Goal: Task Accomplishment & Management: Manage account settings

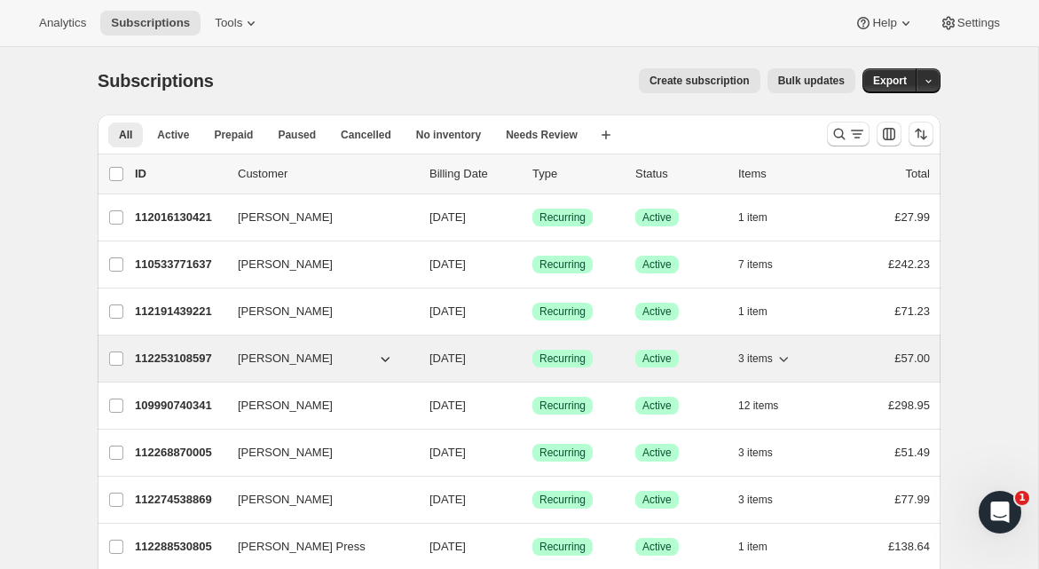
scroll to position [112, 0]
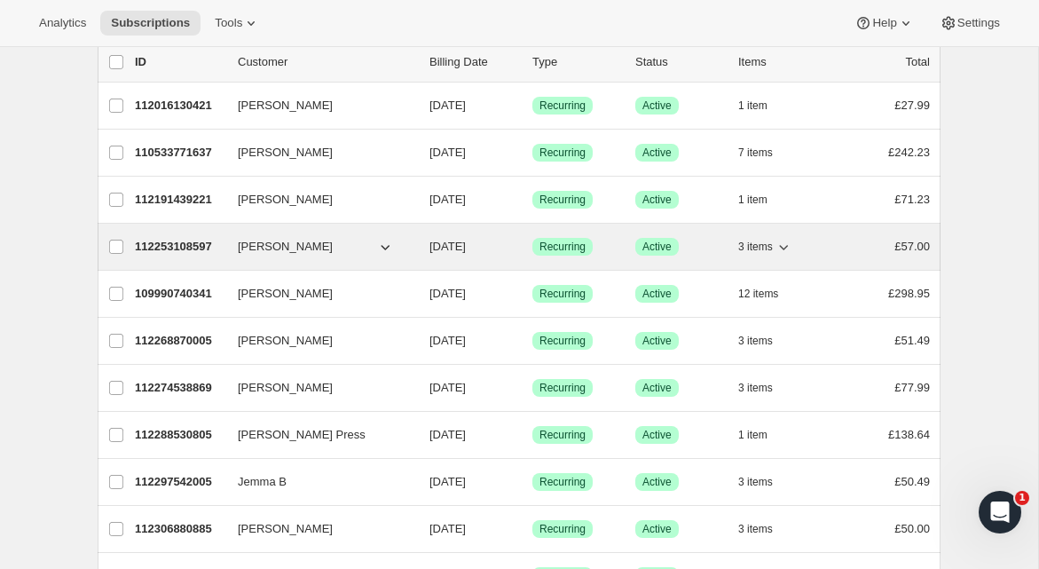
click at [185, 243] on p "112253108597" at bounding box center [179, 247] width 89 height 18
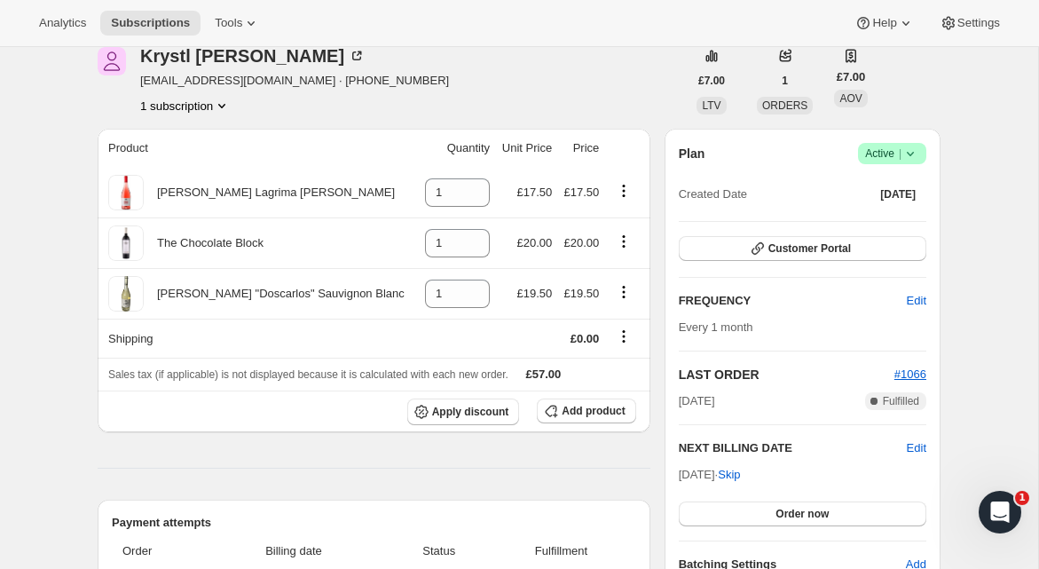
scroll to position [81, 0]
click at [488, 414] on span "Apply discount" at bounding box center [470, 412] width 77 height 14
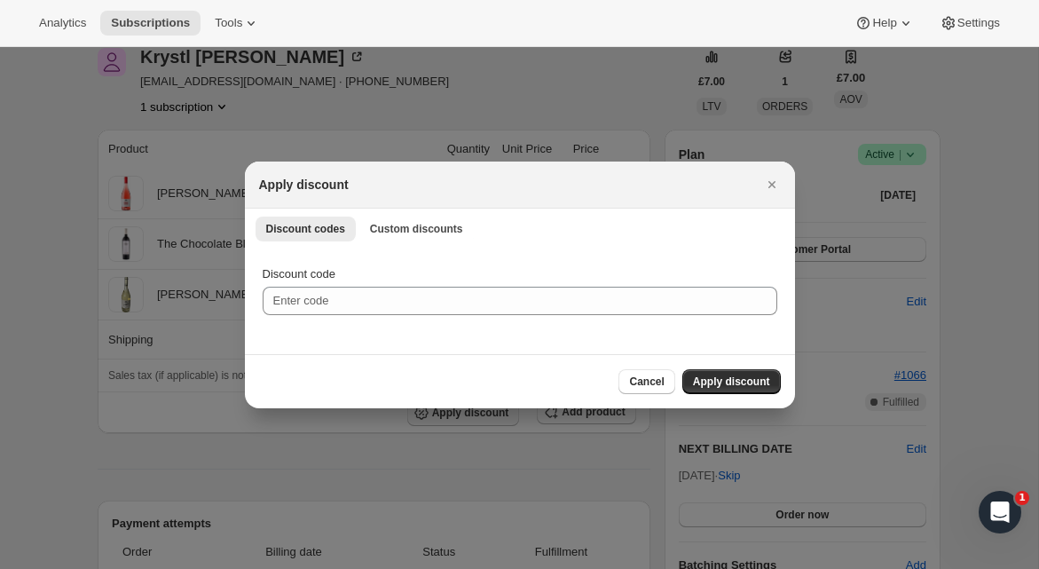
scroll to position [0, 0]
click at [392, 235] on span "Custom discounts" at bounding box center [416, 229] width 93 height 14
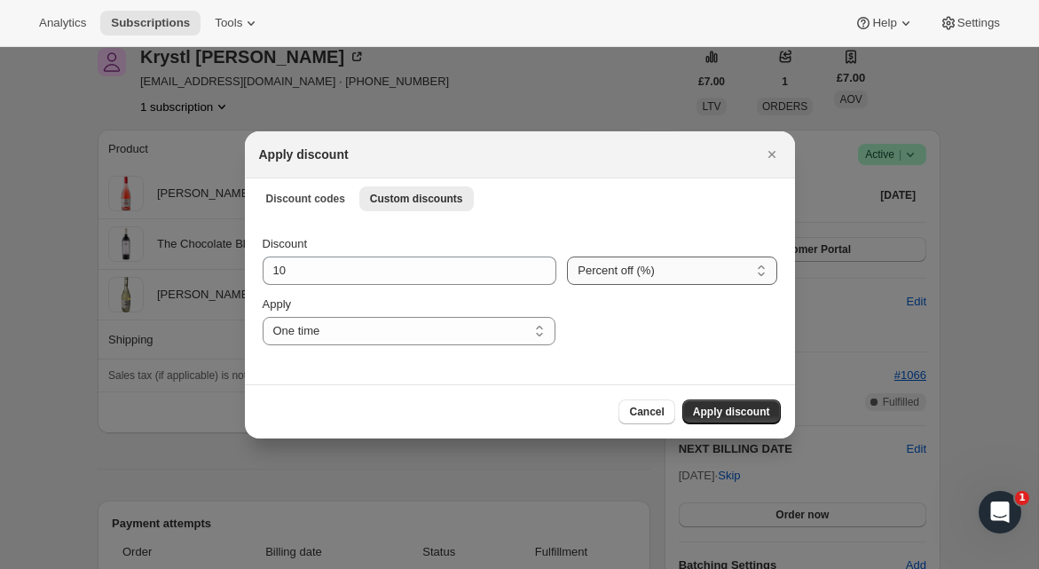
click at [629, 271] on select "Percent off (%) Amount off (£)" at bounding box center [671, 270] width 209 height 28
click at [631, 271] on select "Percent off (%) Amount off (£)" at bounding box center [671, 270] width 209 height 28
select select "fixed"
click at [567, 256] on select "Percent off (%) Amount off (£)" at bounding box center [671, 270] width 209 height 28
click at [374, 276] on input "11" at bounding box center [398, 270] width 270 height 28
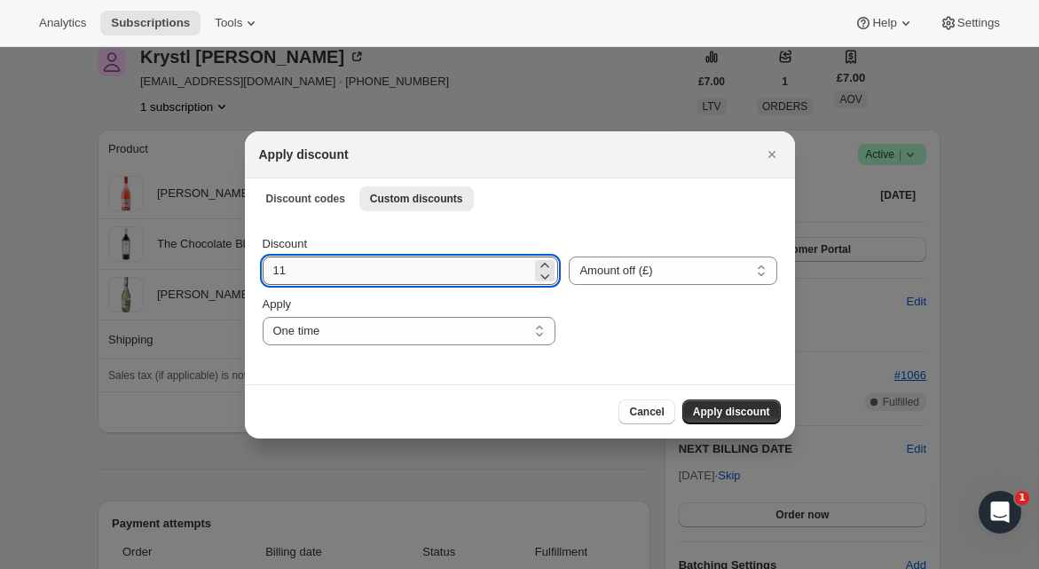
click at [374, 276] on input "11" at bounding box center [398, 270] width 270 height 28
drag, startPoint x: 370, startPoint y: 272, endPoint x: 262, endPoint y: 274, distance: 108.2
click at [263, 274] on input "14" at bounding box center [398, 270] width 270 height 28
type input "20"
click at [569, 403] on div "Cancel Apply discount" at bounding box center [520, 411] width 522 height 25
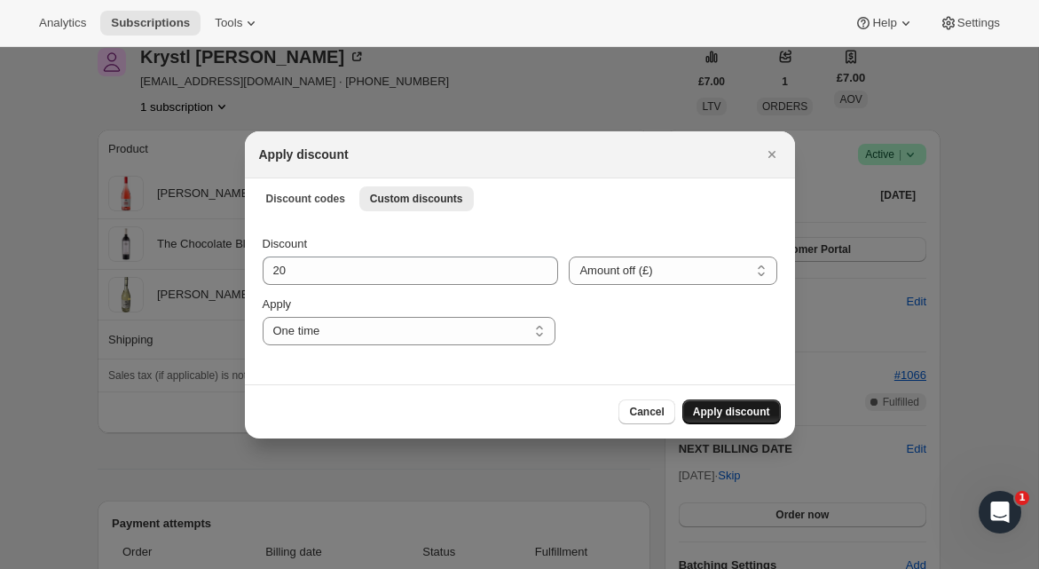
click at [698, 411] on span "Apply discount" at bounding box center [731, 412] width 77 height 14
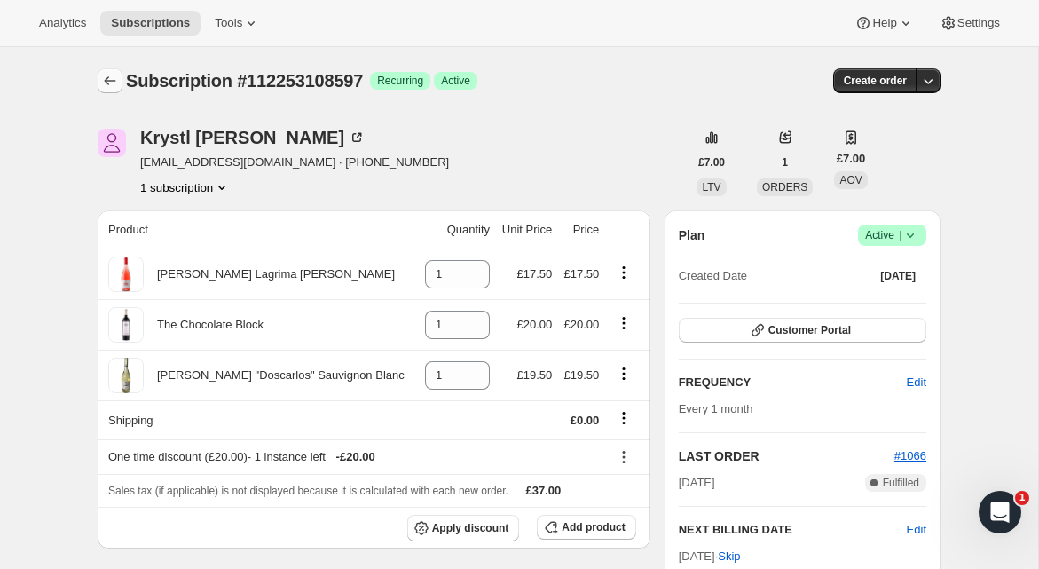
click at [116, 84] on icon "Subscriptions" at bounding box center [110, 81] width 18 height 18
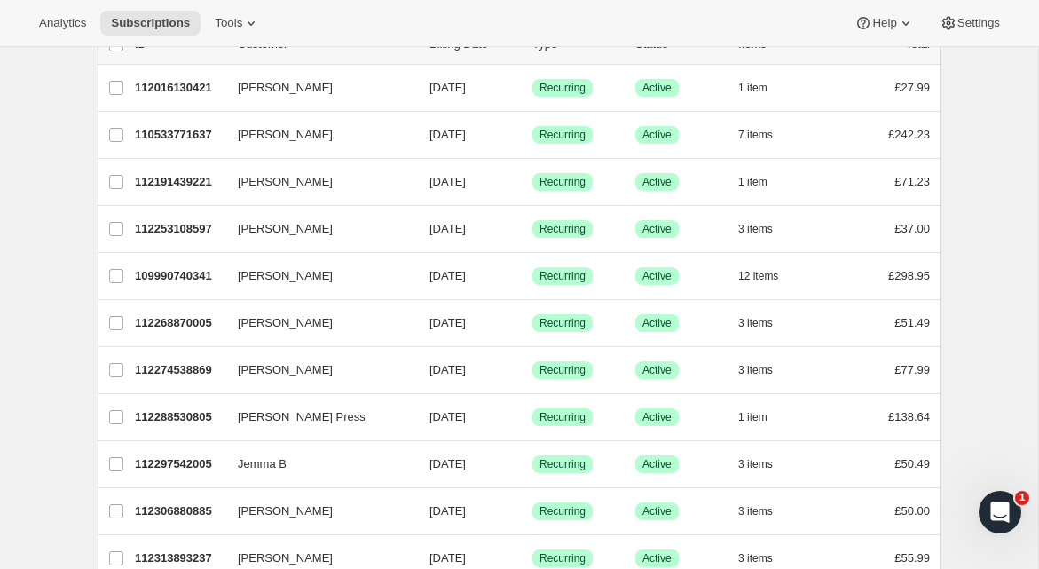
scroll to position [133, 0]
